Goal: Task Accomplishment & Management: Manage account settings

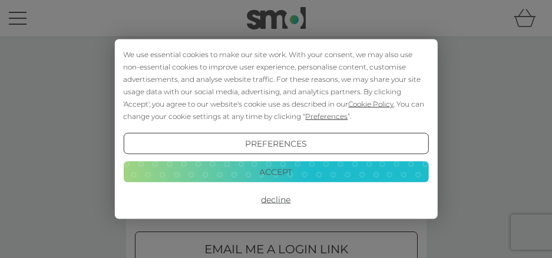
click at [276, 168] on button "Accept" at bounding box center [275, 171] width 305 height 21
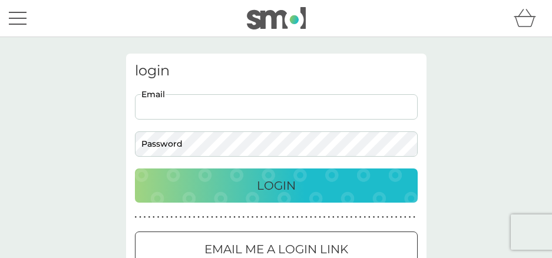
click at [214, 108] on input "Email" at bounding box center [276, 106] width 283 height 25
type input "[EMAIL_ADDRESS][DOMAIN_NAME]"
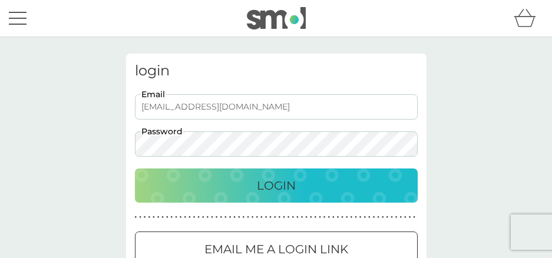
click at [135, 168] on button "Login" at bounding box center [276, 185] width 283 height 34
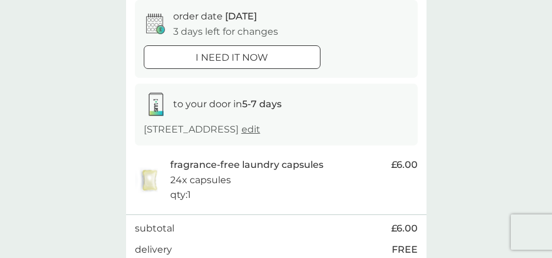
scroll to position [236, 0]
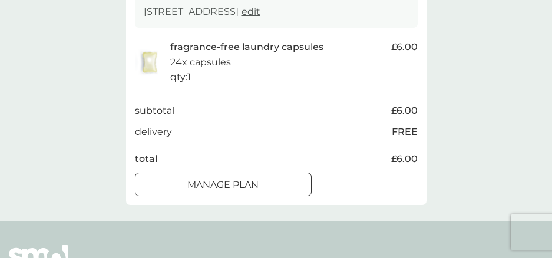
click at [257, 185] on p "Manage plan" at bounding box center [222, 184] width 71 height 15
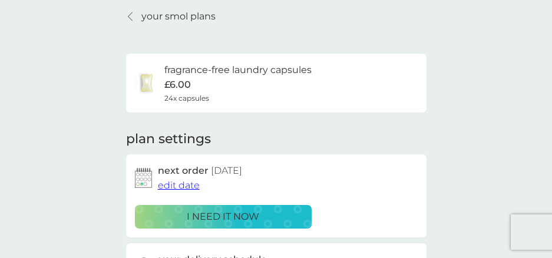
scroll to position [59, 0]
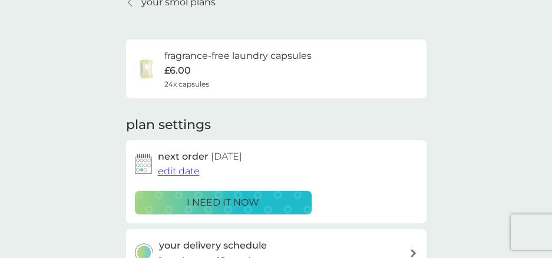
click at [168, 168] on span "edit date" at bounding box center [179, 171] width 42 height 11
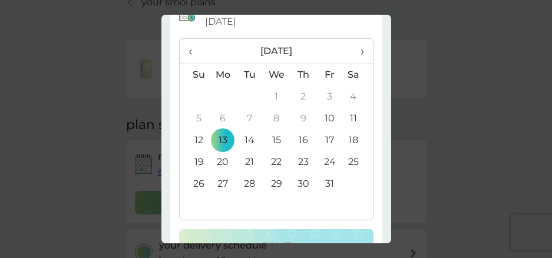
click at [357, 51] on th "›" at bounding box center [357, 51] width 29 height 25
click at [298, 186] on td "27" at bounding box center [303, 184] width 27 height 22
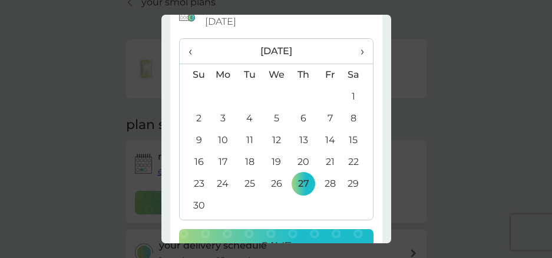
click at [319, 184] on td "28" at bounding box center [330, 184] width 27 height 22
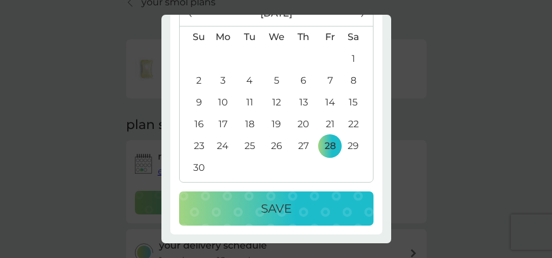
click at [272, 203] on p "Save" at bounding box center [276, 208] width 31 height 19
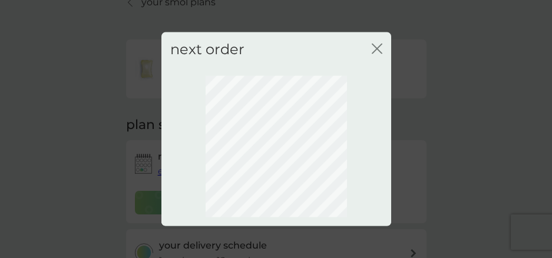
scroll to position [0, 0]
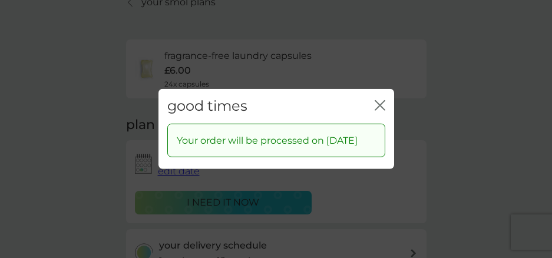
click at [381, 100] on icon "close" at bounding box center [380, 105] width 11 height 11
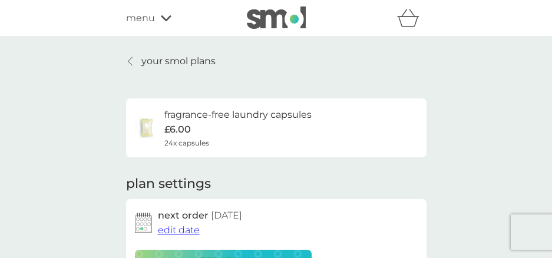
click at [172, 60] on p "your smol plans" at bounding box center [178, 61] width 74 height 15
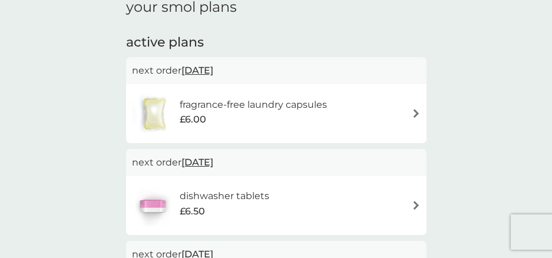
scroll to position [236, 0]
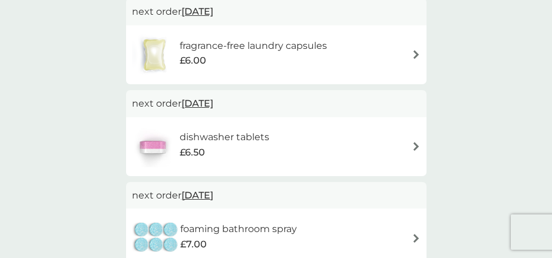
click at [213, 105] on span "10 Dec 2025" at bounding box center [197, 103] width 32 height 23
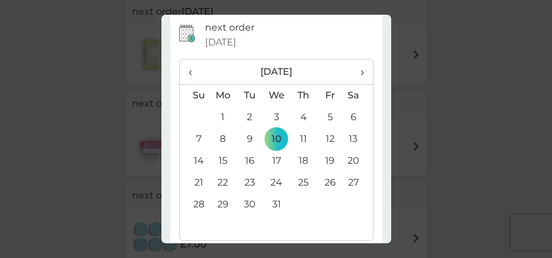
scroll to position [59, 0]
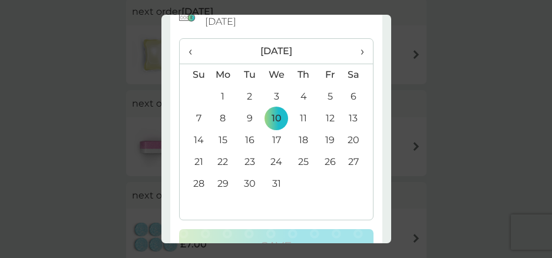
click at [196, 52] on span "‹" at bounding box center [194, 51] width 12 height 25
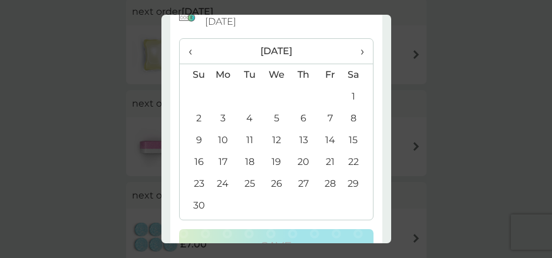
click at [196, 52] on span "‹" at bounding box center [194, 51] width 12 height 25
click at [243, 185] on td "28" at bounding box center [249, 184] width 27 height 22
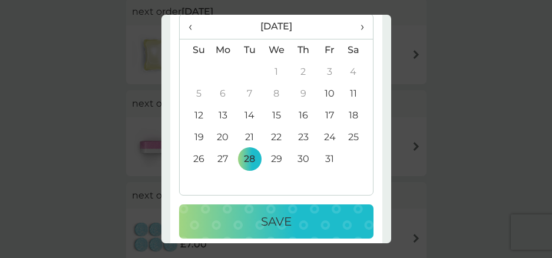
scroll to position [97, 0]
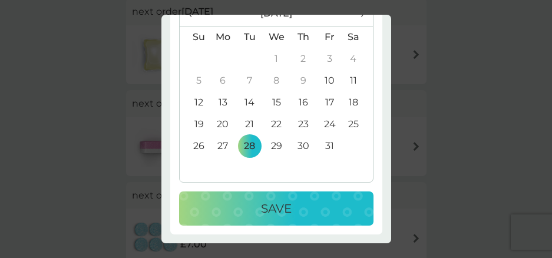
click at [268, 200] on p "Save" at bounding box center [276, 208] width 31 height 19
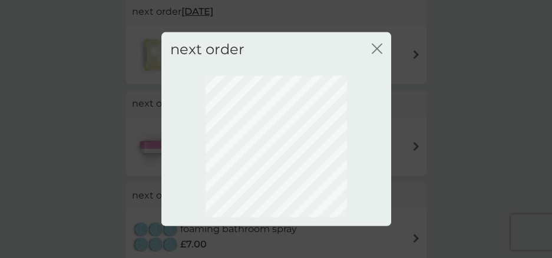
scroll to position [144, 0]
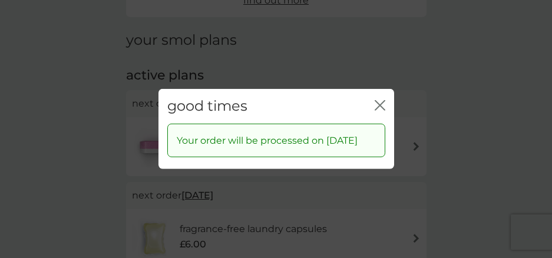
click at [380, 101] on icon "close" at bounding box center [382, 105] width 5 height 9
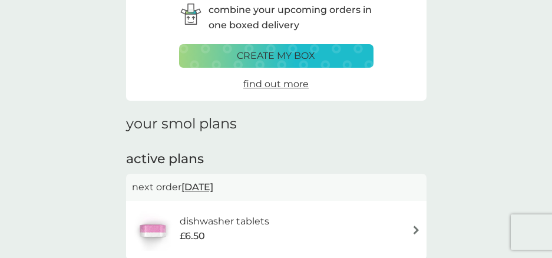
scroll to position [26, 0]
